Goal: Navigation & Orientation: Go to known website

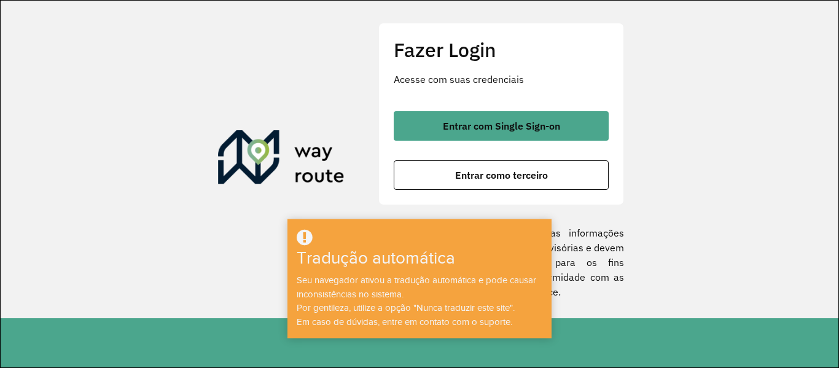
click at [233, 157] on img at bounding box center [281, 159] width 127 height 59
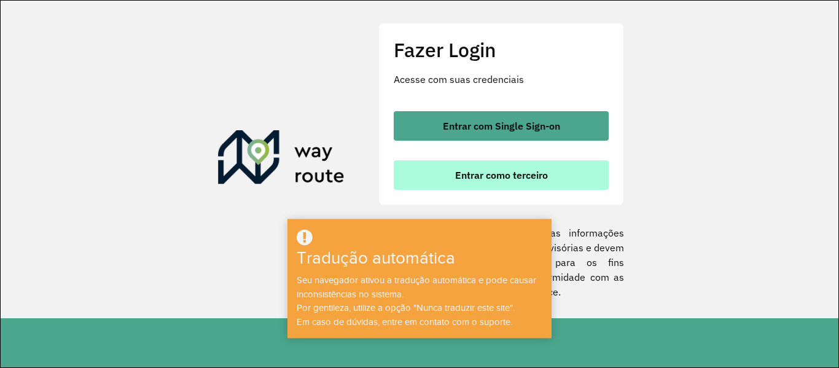
click at [479, 174] on font "Entrar como terceiro" at bounding box center [501, 175] width 93 height 12
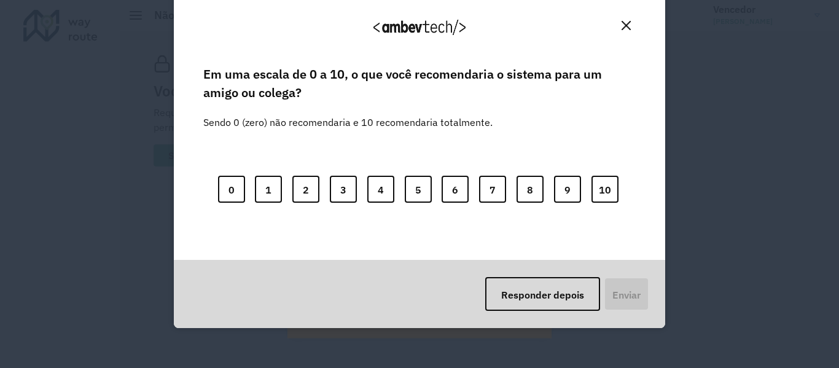
click at [625, 22] on img "Fechar" at bounding box center [626, 25] width 9 height 9
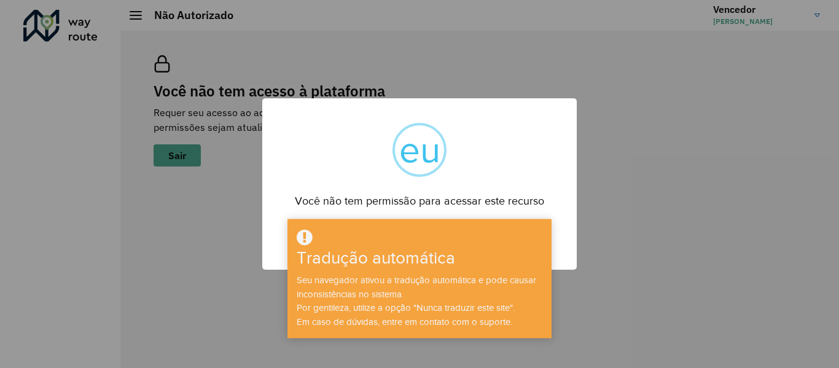
click at [617, 268] on div "× eu Você não tem permissão para acessar este recurso OK Não Cancelar" at bounding box center [419, 184] width 839 height 368
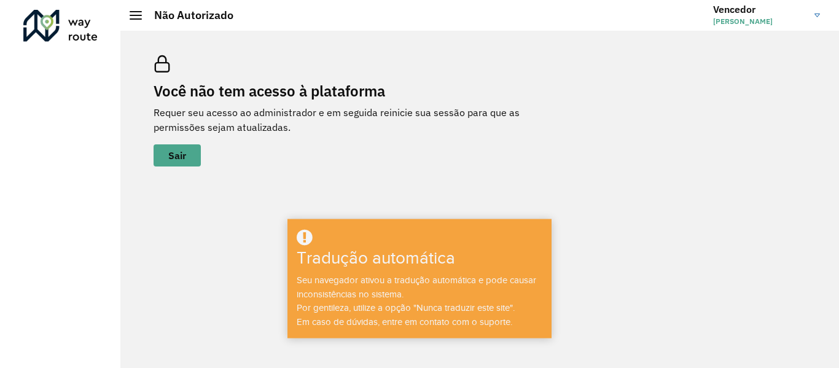
click at [599, 272] on div "Você não tem acesso à plataforma Requer seu acesso ao administrador e em seguid…" at bounding box center [479, 199] width 719 height 337
click at [818, 10] on link "Vencedor Victor Cardoso Souza" at bounding box center [771, 15] width 116 height 32
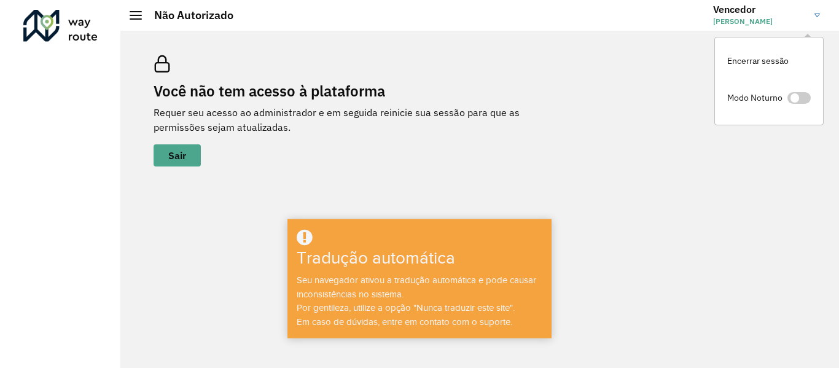
click at [138, 17] on div at bounding box center [136, 15] width 12 height 9
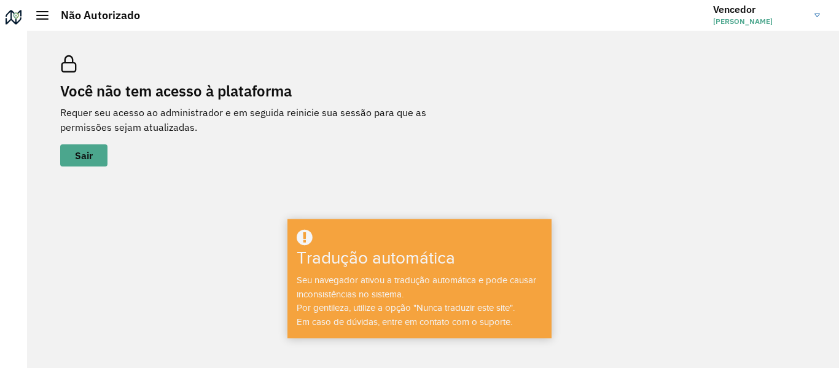
click at [41, 13] on div at bounding box center [42, 15] width 12 height 9
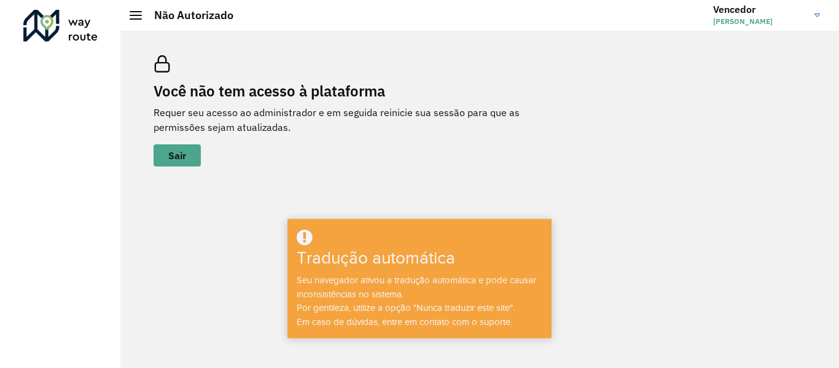
click at [49, 26] on div at bounding box center [60, 26] width 74 height 32
